Goal: Information Seeking & Learning: Find specific fact

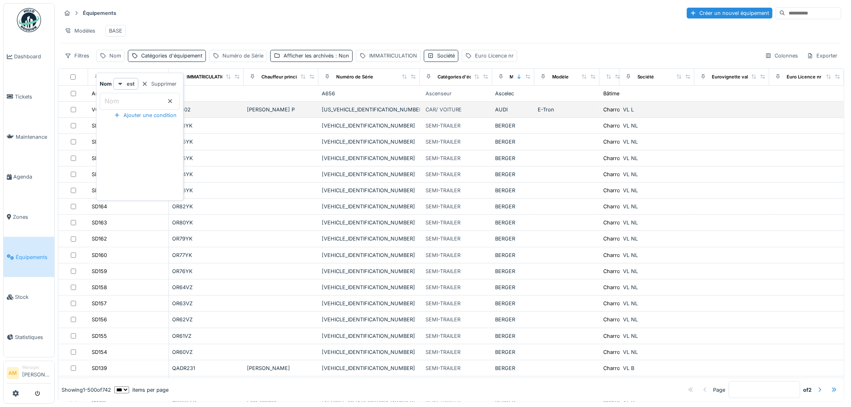
click at [201, 27] on div "Modèles BASE" at bounding box center [451, 31] width 780 height 18
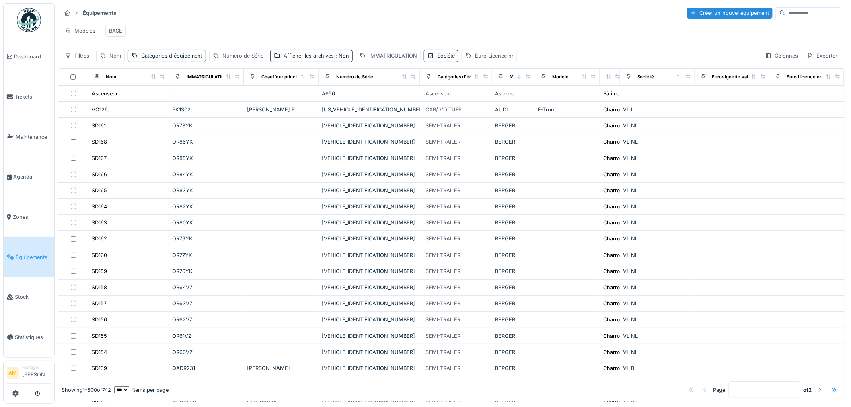
click at [115, 59] on div "Nom" at bounding box center [115, 56] width 12 height 8
click at [119, 101] on label "Nom" at bounding box center [112, 101] width 18 height 10
click at [119, 101] on input "Nom" at bounding box center [140, 101] width 80 height 17
click at [326, 34] on div "Modèles BASE" at bounding box center [451, 31] width 780 height 18
click at [389, 59] on div "IMMATRICULATION" at bounding box center [393, 56] width 48 height 8
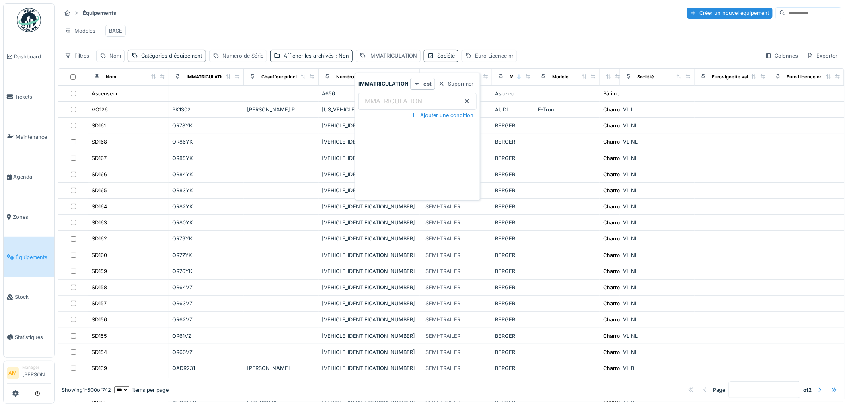
click at [395, 96] on label "IMMATRICULATION" at bounding box center [392, 101] width 62 height 10
click at [395, 96] on input "IMMATRICULATION" at bounding box center [417, 101] width 118 height 17
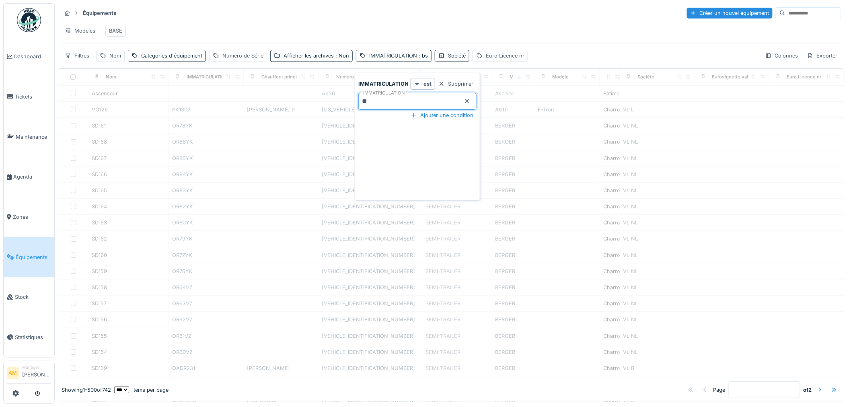
type input "******"
click at [187, 228] on div at bounding box center [451, 256] width 786 height 242
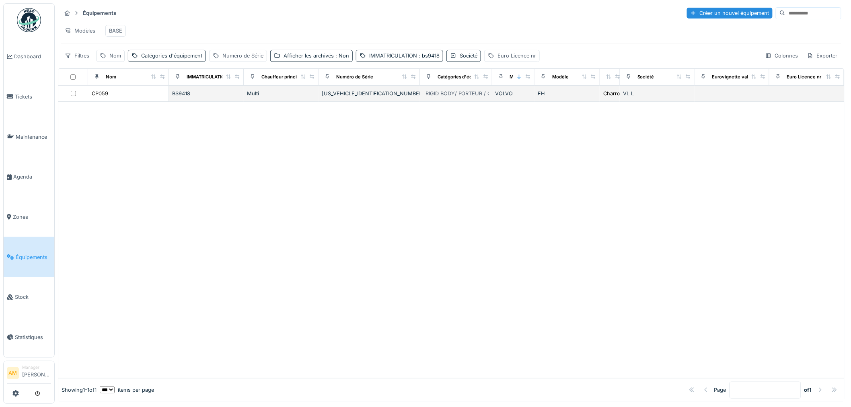
click at [185, 97] on div "BS9418" at bounding box center [206, 94] width 68 height 8
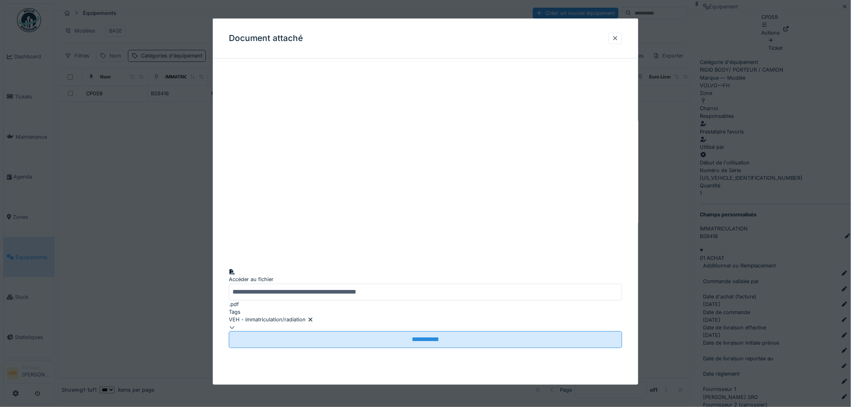
click at [618, 35] on div at bounding box center [615, 38] width 6 height 8
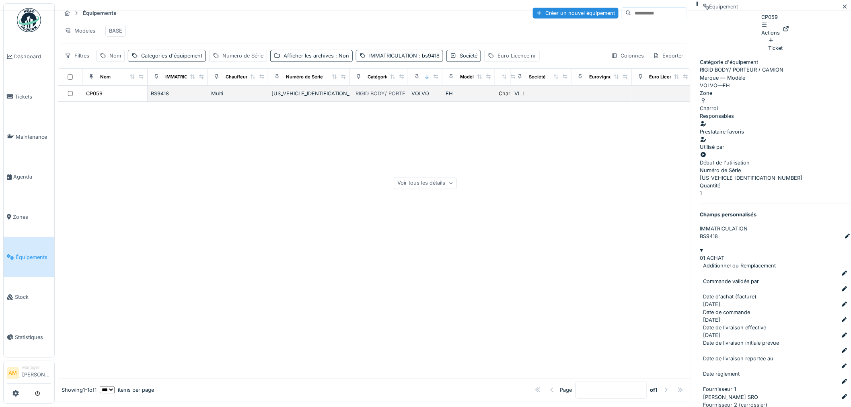
drag, startPoint x: 196, startPoint y: 164, endPoint x: 192, endPoint y: 95, distance: 69.2
click at [197, 152] on div at bounding box center [374, 240] width 632 height 276
click at [412, 59] on div "IMMATRICULATION : bs9418" at bounding box center [404, 56] width 70 height 8
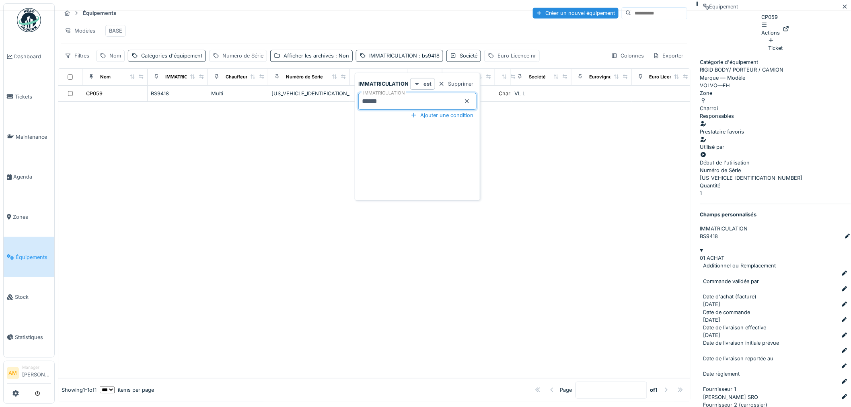
drag, startPoint x: 387, startPoint y: 101, endPoint x: 369, endPoint y: 102, distance: 18.1
click at [369, 102] on input "******" at bounding box center [417, 101] width 118 height 17
type input "**"
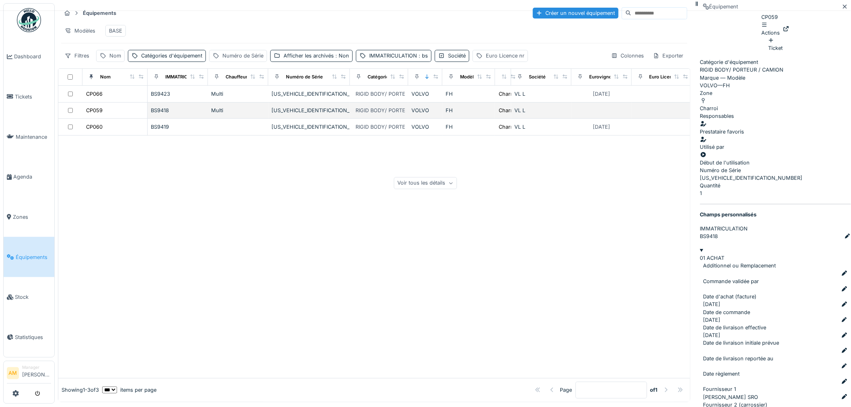
click at [154, 114] on div "BS9418" at bounding box center [178, 111] width 54 height 8
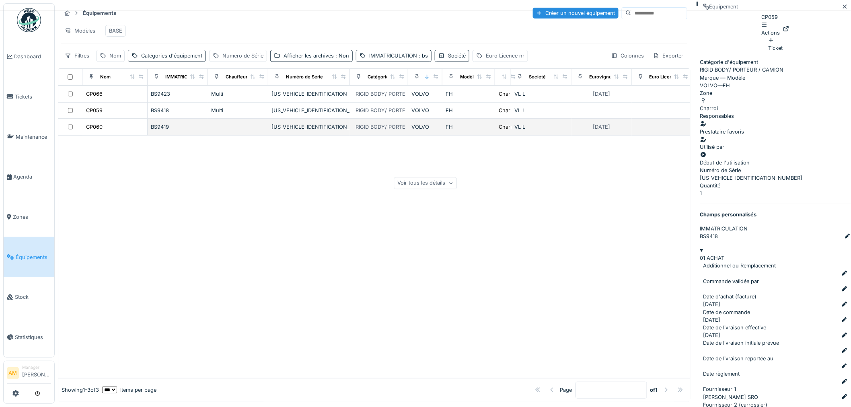
click at [158, 131] on div "BS9419" at bounding box center [178, 127] width 54 height 8
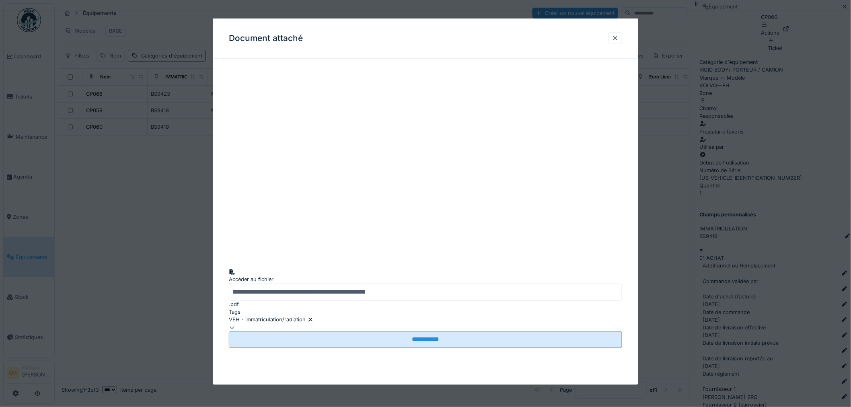
click at [617, 38] on div at bounding box center [615, 38] width 6 height 8
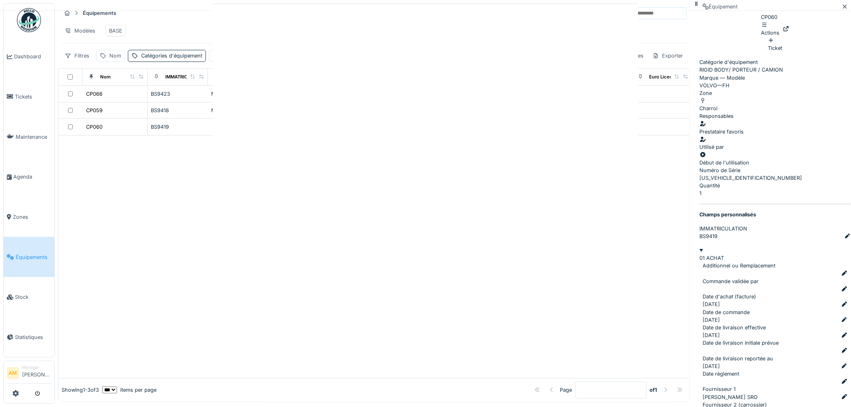
click at [286, 227] on div at bounding box center [425, 203] width 851 height 407
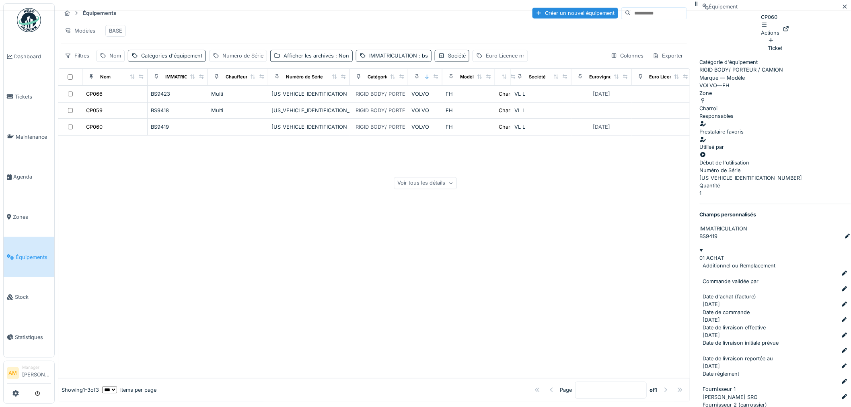
click at [307, 243] on div at bounding box center [373, 256] width 631 height 242
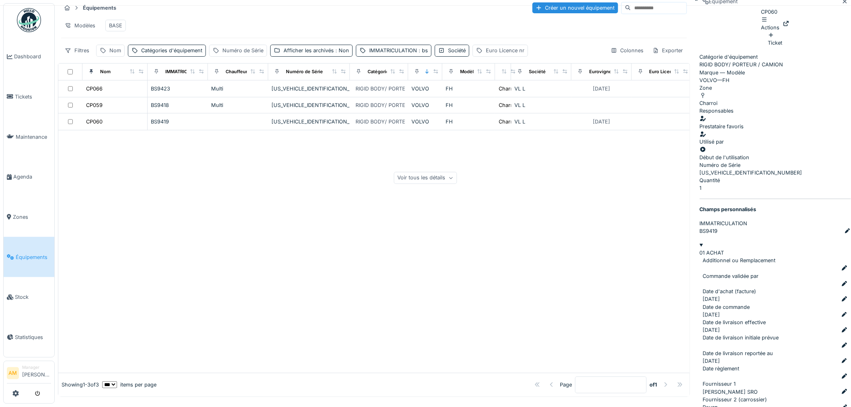
scroll to position [6, 0]
click at [406, 227] on div at bounding box center [373, 250] width 631 height 242
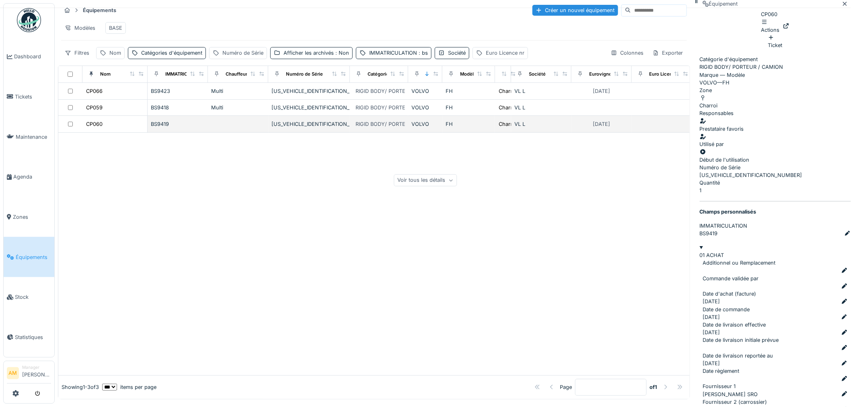
scroll to position [0, 0]
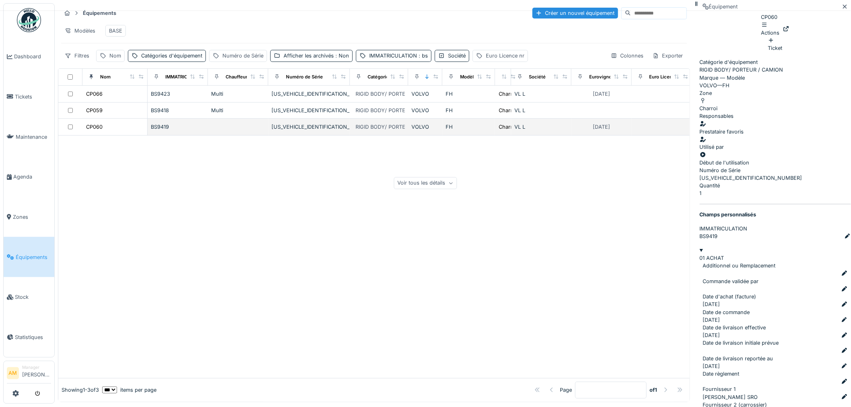
click at [161, 131] on div "BS9419" at bounding box center [178, 127] width 54 height 8
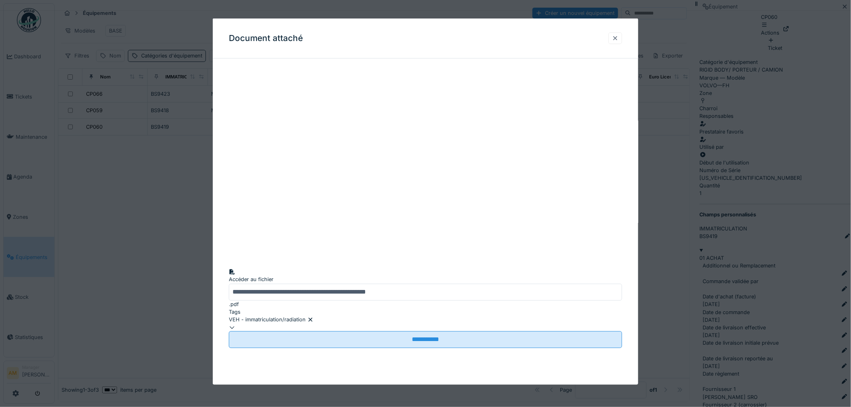
scroll to position [3, 0]
click at [618, 37] on div at bounding box center [615, 38] width 6 height 8
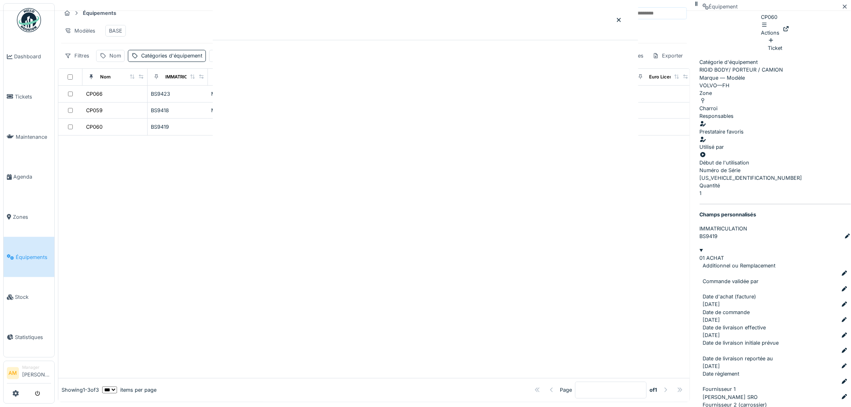
scroll to position [0, 0]
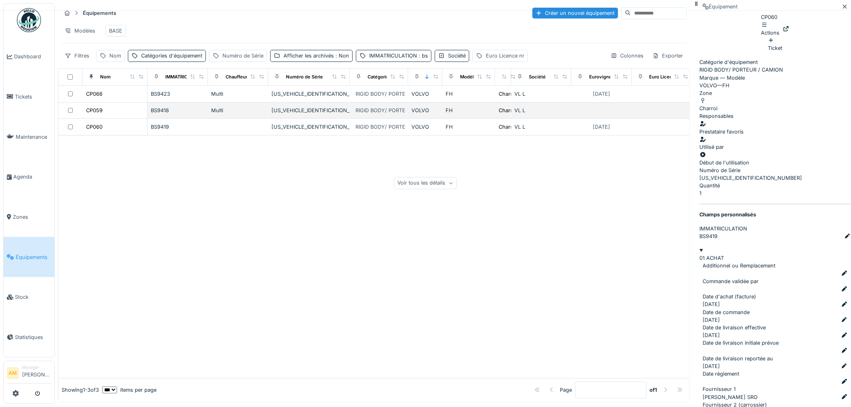
click at [155, 114] on div "BS9418" at bounding box center [178, 111] width 54 height 8
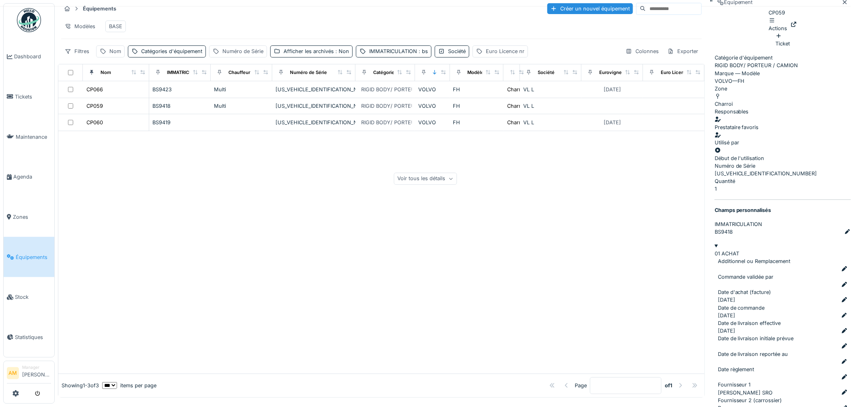
scroll to position [6, 0]
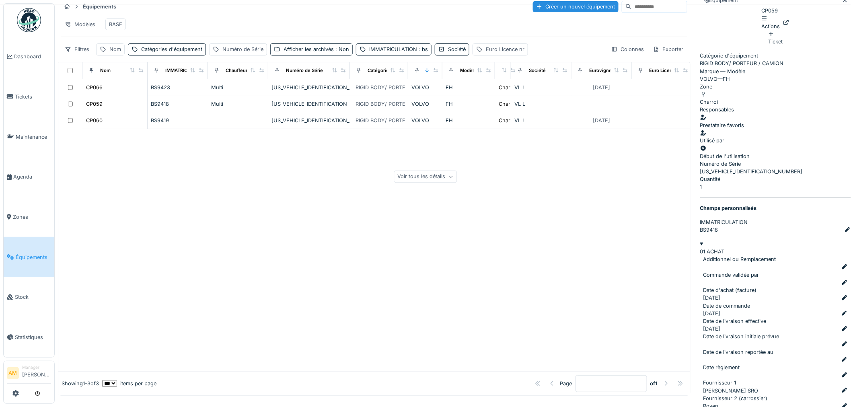
click at [354, 263] on div at bounding box center [374, 250] width 632 height 242
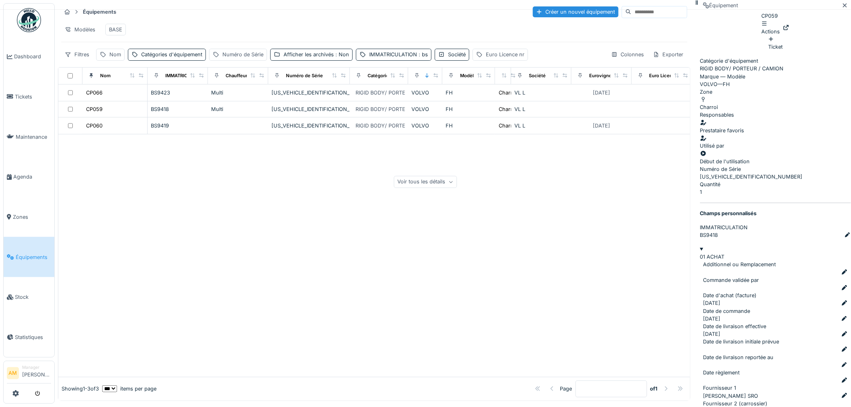
scroll to position [0, 0]
click at [238, 214] on div at bounding box center [374, 256] width 632 height 242
click at [417, 59] on span ": bs" at bounding box center [422, 56] width 11 height 6
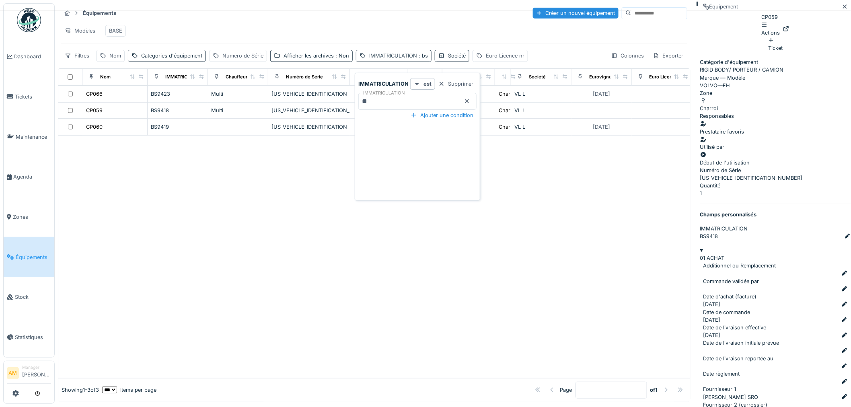
click at [425, 59] on span ": bs" at bounding box center [422, 56] width 11 height 6
click at [422, 59] on span ": bs" at bounding box center [422, 56] width 11 height 6
click at [378, 105] on input "**" at bounding box center [417, 101] width 118 height 17
type input "******"
drag, startPoint x: 180, startPoint y: 179, endPoint x: 178, endPoint y: 173, distance: 6.2
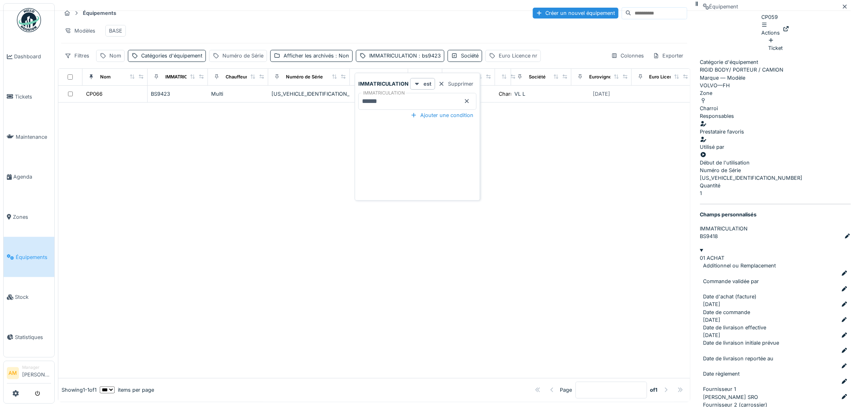
click at [181, 179] on div at bounding box center [374, 240] width 632 height 275
click at [113, 59] on div "Nom" at bounding box center [115, 56] width 12 height 8
click at [119, 100] on label "Nom" at bounding box center [112, 101] width 18 height 10
click at [119, 100] on input "Nom" at bounding box center [140, 101] width 80 height 17
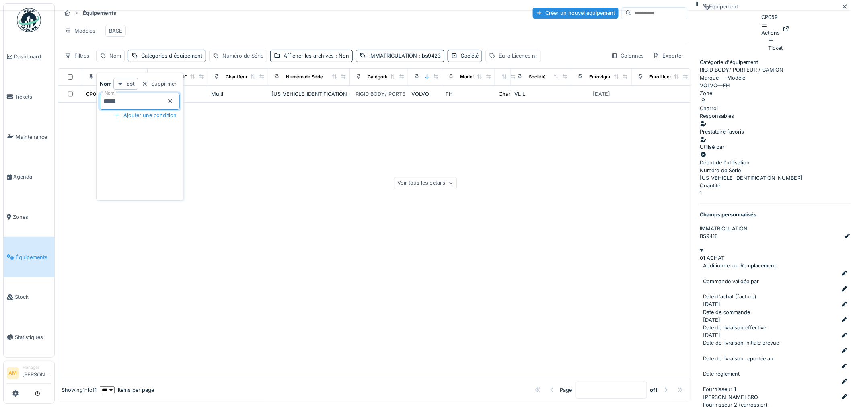
type input "*****"
click at [271, 141] on div at bounding box center [374, 240] width 632 height 275
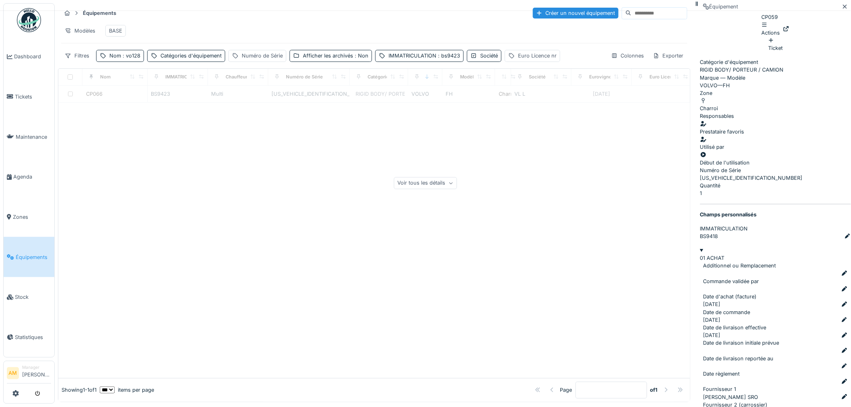
click at [405, 65] on div "Équipements Créer un nouvel équipement Modèles BASE Filtres Nom : vo128 Catégor…" at bounding box center [374, 34] width 632 height 62
click at [413, 59] on div "IMMATRICULATION : bs9423" at bounding box center [424, 56] width 72 height 8
drag, startPoint x: 406, startPoint y: 105, endPoint x: 323, endPoint y: 98, distance: 83.5
click at [323, 98] on body "Dashboard Tickets Maintenance [GEOGRAPHIC_DATA] Zones Équipements Stock Statist…" at bounding box center [425, 203] width 851 height 407
click at [218, 133] on div at bounding box center [374, 240] width 632 height 275
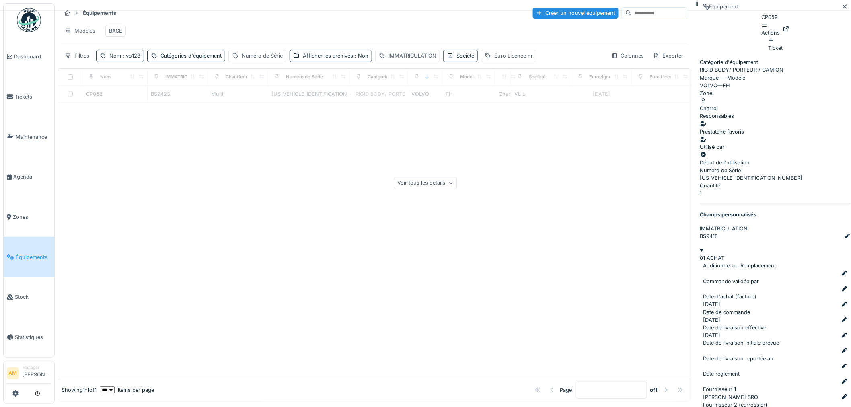
drag, startPoint x: 133, startPoint y: 64, endPoint x: 142, endPoint y: 63, distance: 8.6
click at [134, 59] on span ": vo128" at bounding box center [130, 56] width 19 height 6
drag, startPoint x: 126, startPoint y: 103, endPoint x: 111, endPoint y: 103, distance: 14.9
click at [111, 103] on input "*****" at bounding box center [140, 101] width 80 height 17
type input "**"
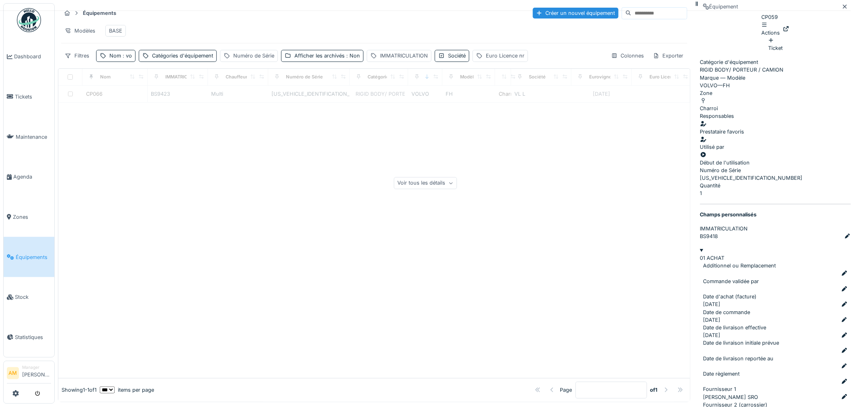
click at [314, 144] on div at bounding box center [374, 240] width 632 height 275
drag, startPoint x: 822, startPoint y: 14, endPoint x: 811, endPoint y: 10, distance: 11.3
click at [841, 10] on div at bounding box center [844, 7] width 6 height 8
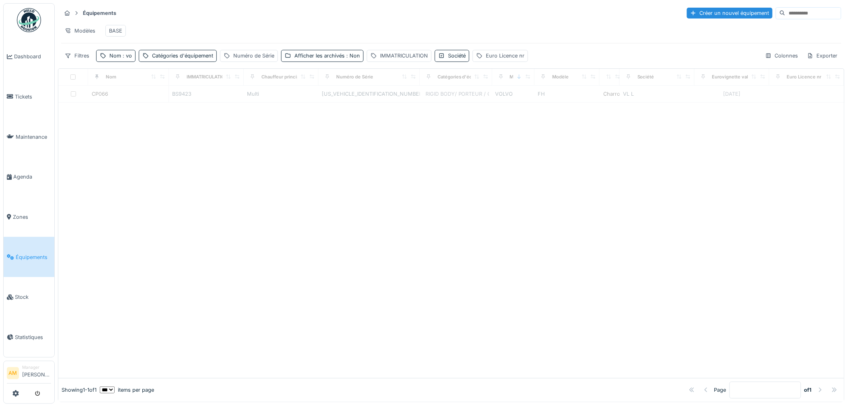
drag, startPoint x: 332, startPoint y: 152, endPoint x: 352, endPoint y: 109, distance: 46.9
click at [332, 152] on div at bounding box center [451, 240] width 786 height 275
click at [323, 59] on div "Afficher les archivés : Non" at bounding box center [327, 56] width 66 height 8
click at [324, 59] on div "Afficher les archivés : Non" at bounding box center [327, 56] width 66 height 8
click at [324, 59] on div "Afficher les archivés : Non" at bounding box center [336, 56] width 66 height 8
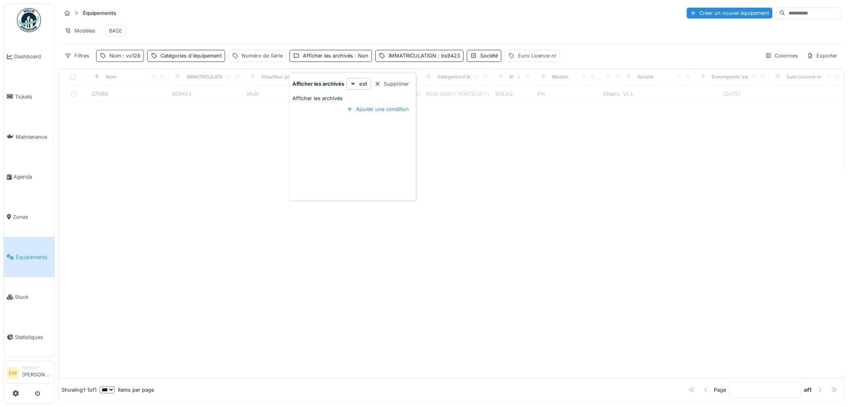
click at [125, 59] on span ": vo128" at bounding box center [130, 56] width 19 height 6
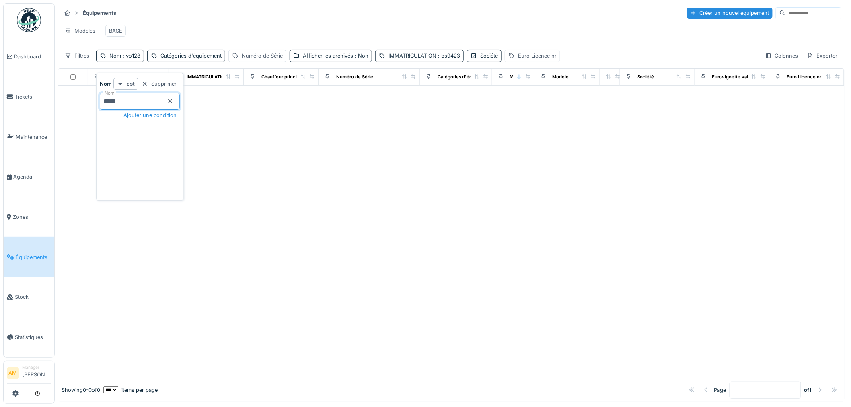
drag, startPoint x: 123, startPoint y: 102, endPoint x: 111, endPoint y: 101, distance: 12.1
click at [111, 101] on input "*****" at bounding box center [140, 101] width 80 height 17
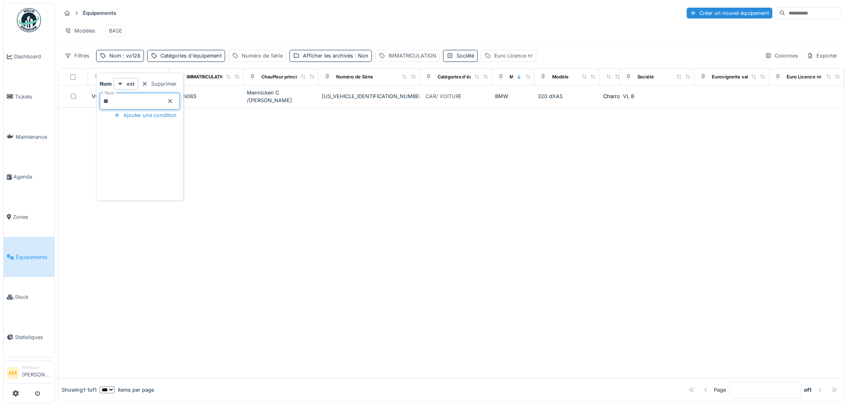
type input "**"
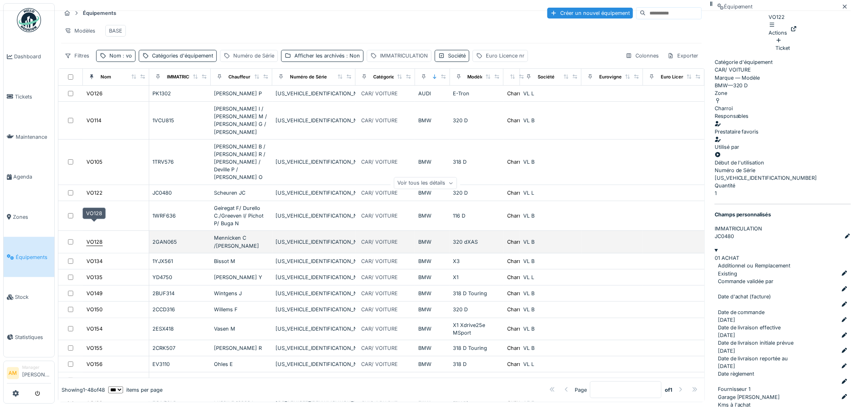
click at [100, 238] on div "VO128" at bounding box center [94, 242] width 16 height 8
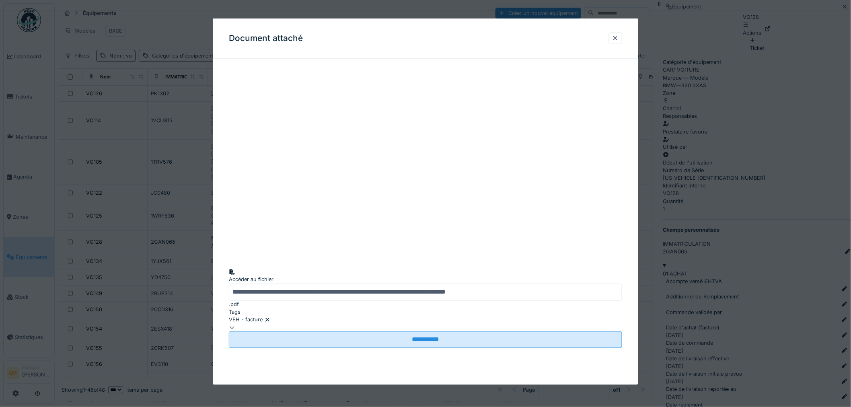
click at [693, 311] on div at bounding box center [425, 203] width 851 height 407
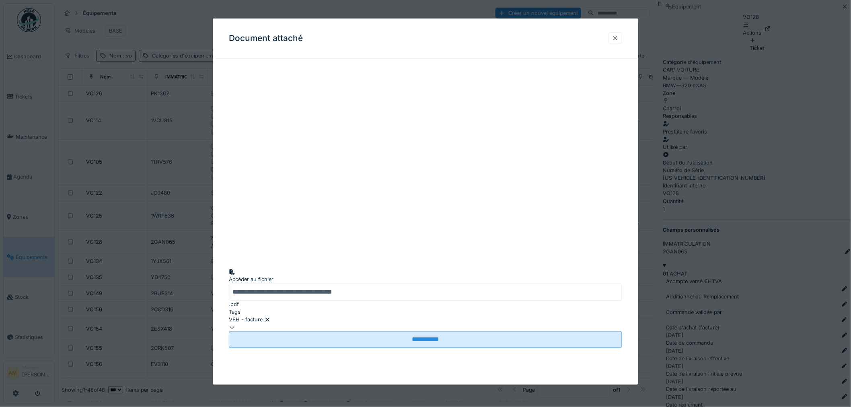
click at [618, 36] on div at bounding box center [615, 38] width 6 height 8
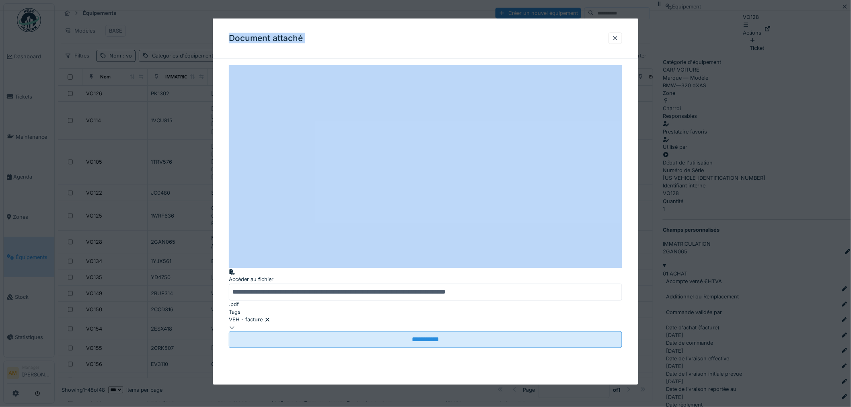
drag, startPoint x: 544, startPoint y: 32, endPoint x: 541, endPoint y: 6, distance: 25.9
drag, startPoint x: 619, startPoint y: 40, endPoint x: 483, endPoint y: 0, distance: 142.4
click at [618, 39] on div at bounding box center [615, 38] width 6 height 8
